Goal: Navigation & Orientation: Understand site structure

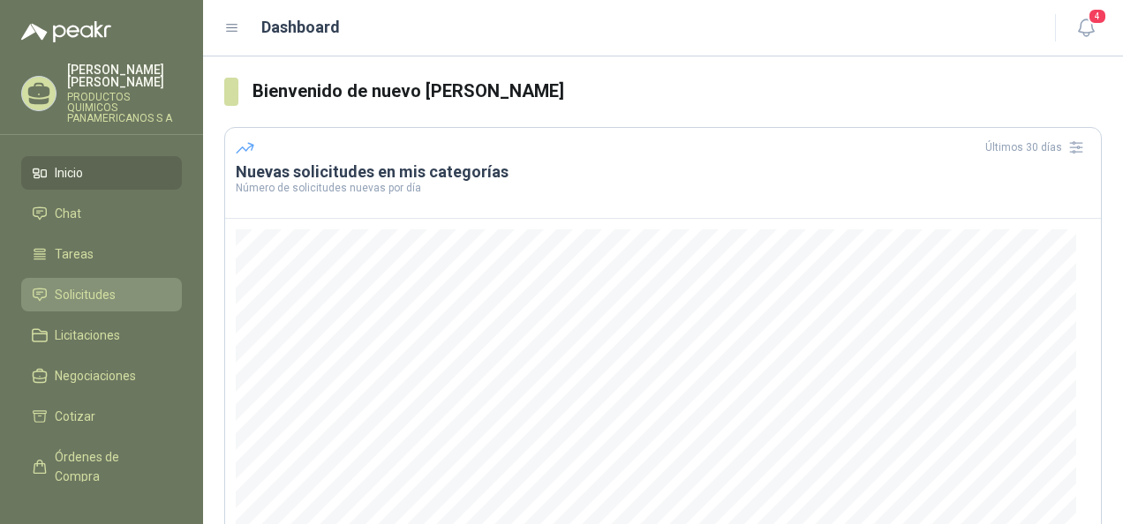
click at [79, 297] on span "Solicitudes" at bounding box center [85, 294] width 61 height 19
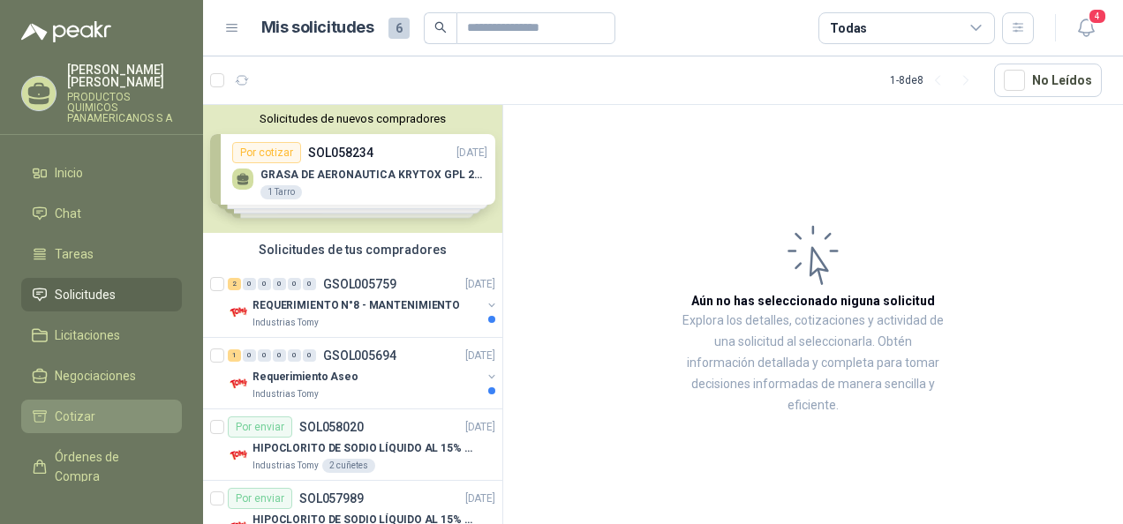
click at [59, 418] on span "Cotizar" at bounding box center [75, 416] width 41 height 19
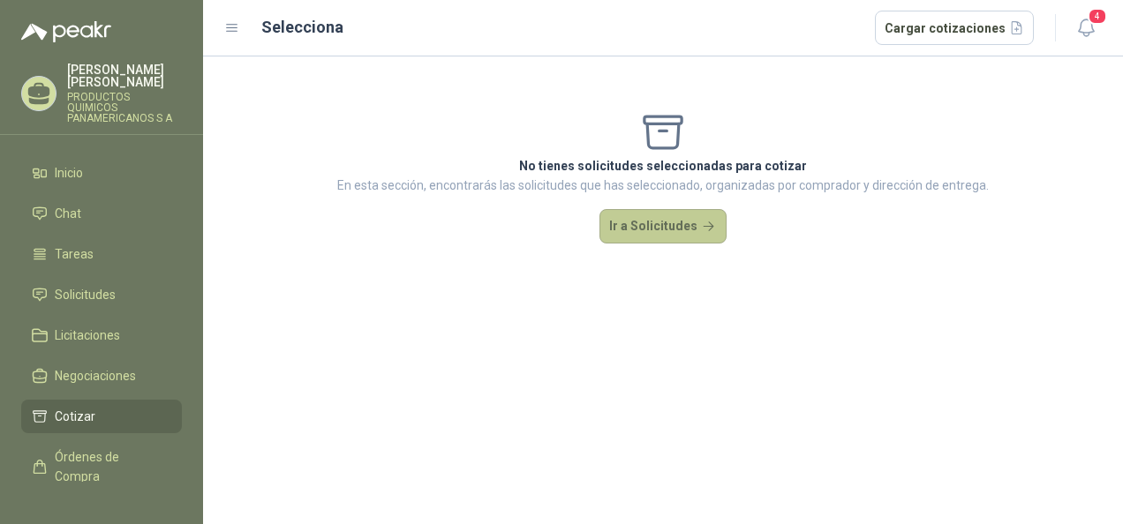
click at [651, 220] on button "Ir a Solicitudes" at bounding box center [662, 226] width 127 height 35
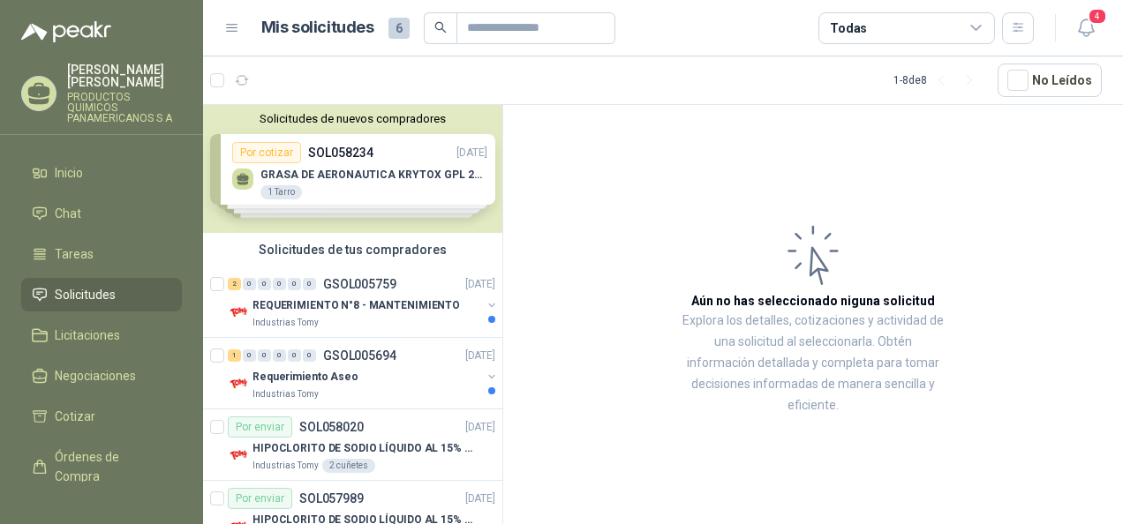
scroll to position [330, 0]
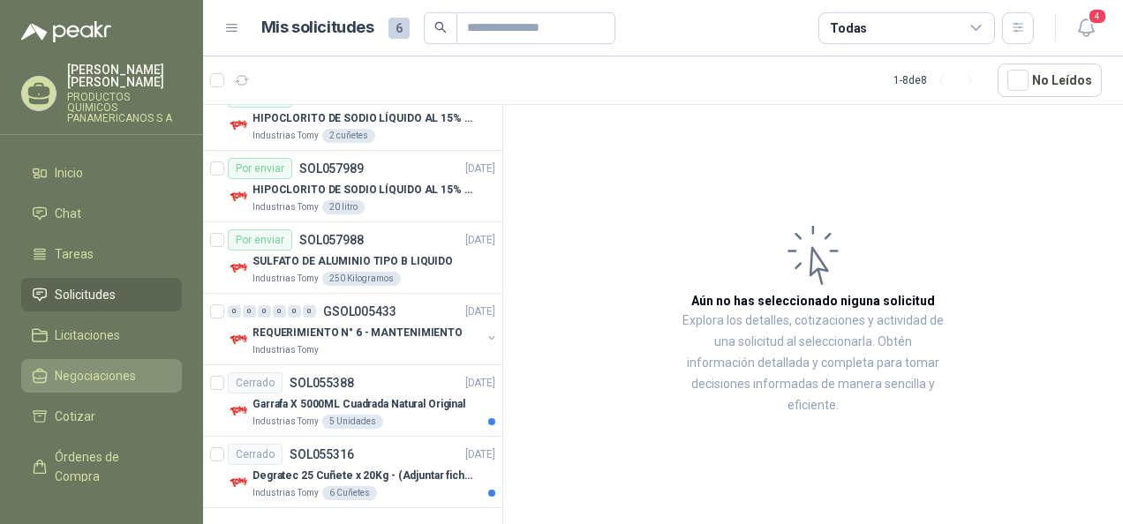
click at [86, 372] on span "Negociaciones" at bounding box center [95, 375] width 81 height 19
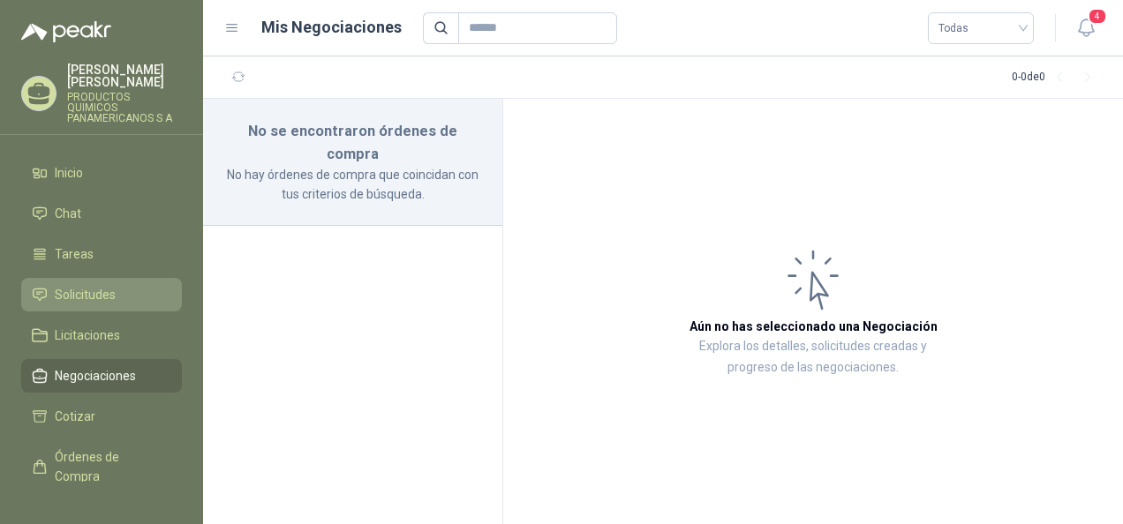
click at [63, 288] on span "Solicitudes" at bounding box center [85, 294] width 61 height 19
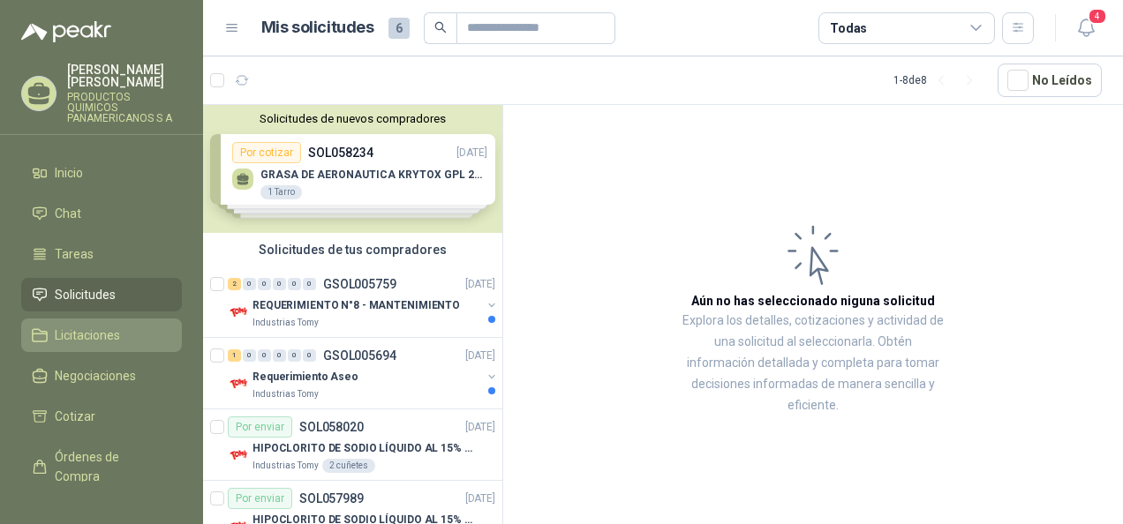
click at [64, 330] on span "Licitaciones" at bounding box center [87, 335] width 65 height 19
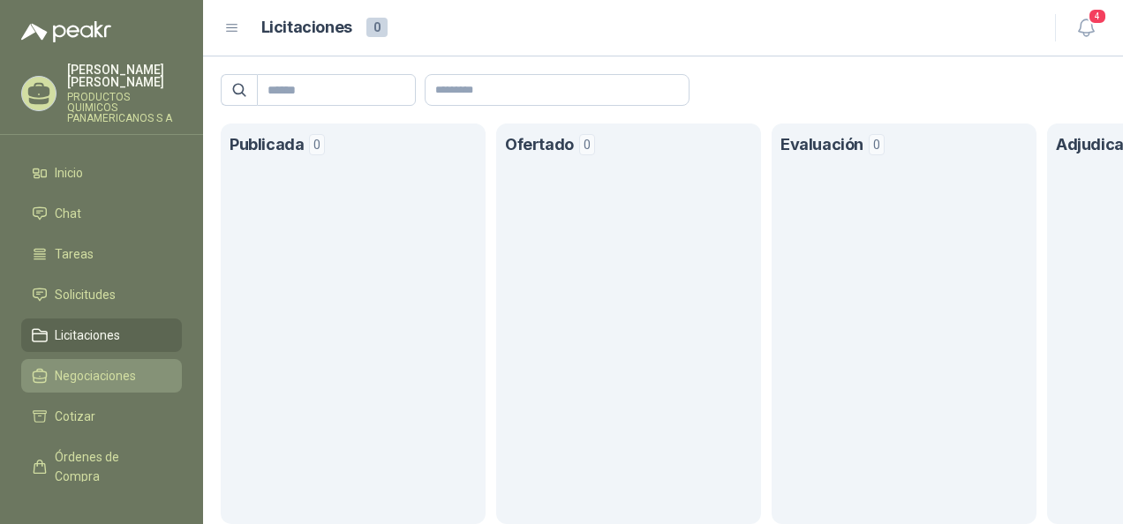
click at [94, 382] on span "Negociaciones" at bounding box center [95, 375] width 81 height 19
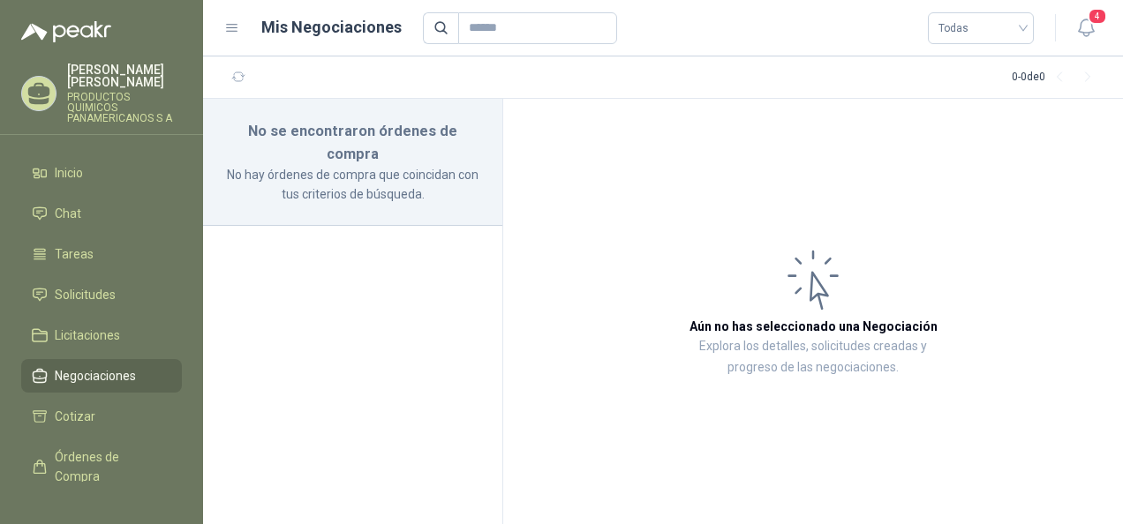
scroll to position [161, 0]
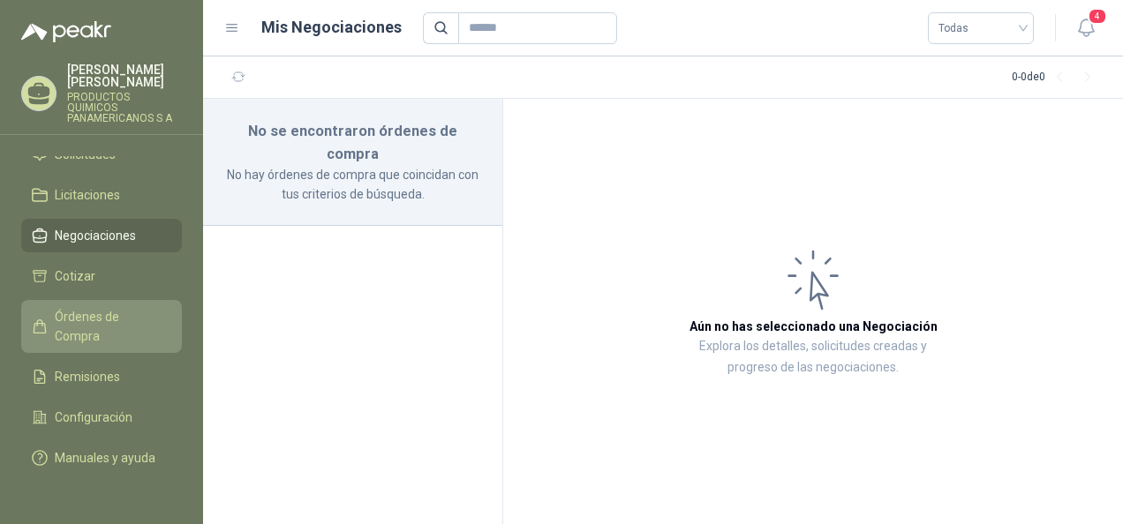
click at [73, 313] on span "Órdenes de Compra" at bounding box center [110, 326] width 110 height 39
